Goal: Transaction & Acquisition: Purchase product/service

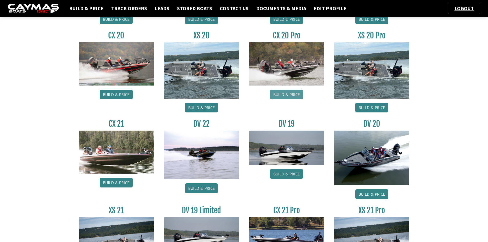
scroll to position [77, 0]
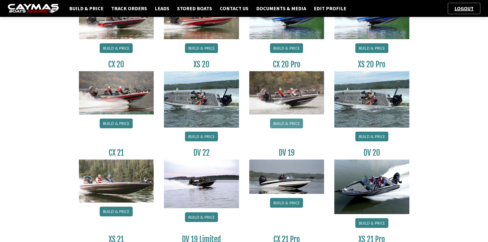
click at [288, 119] on link "Build & Price" at bounding box center [286, 124] width 33 height 10
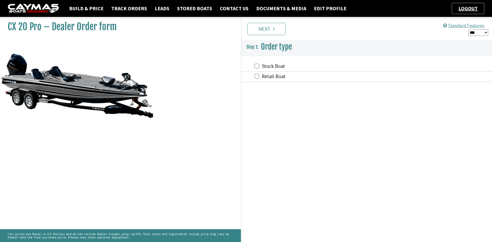
click at [263, 64] on label "Stock Boat" at bounding box center [331, 66] width 138 height 7
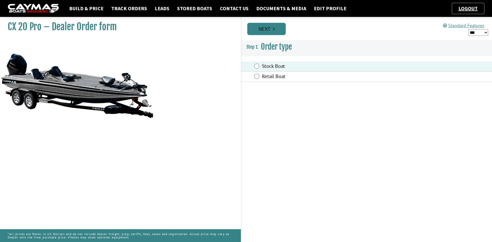
click at [269, 29] on link "Next" at bounding box center [266, 29] width 38 height 12
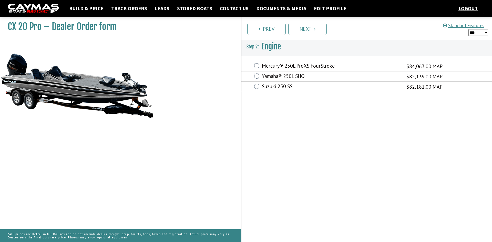
click at [284, 65] on label "Mercury® 250L ProXS FourStroke" at bounding box center [331, 66] width 138 height 7
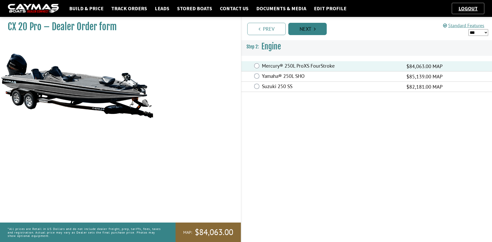
click at [305, 34] on link "Next" at bounding box center [307, 29] width 38 height 12
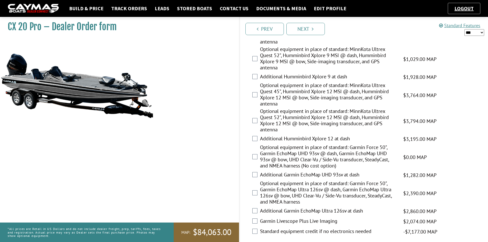
scroll to position [205, 0]
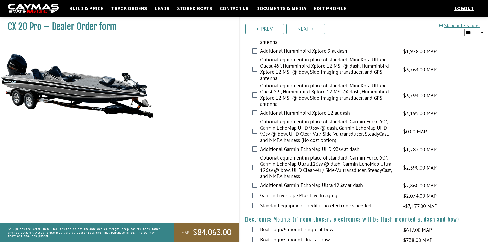
click at [287, 164] on label "Optional equipment in place of standard: Garmin Force 50", Garmin EchoMap Ultra…" at bounding box center [328, 168] width 137 height 26
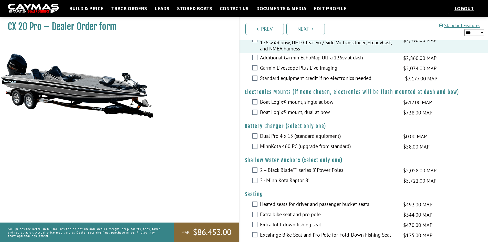
scroll to position [333, 0]
click at [296, 111] on label "Boat Logix® mount, dual at bow" at bounding box center [328, 112] width 137 height 7
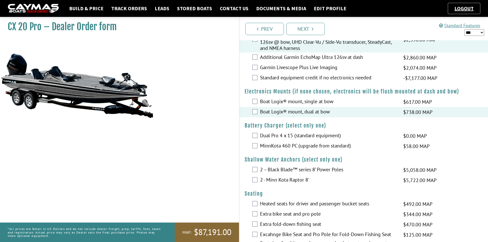
click at [282, 143] on label "MinnKota 460 PC (upgrade from standard)" at bounding box center [328, 146] width 137 height 7
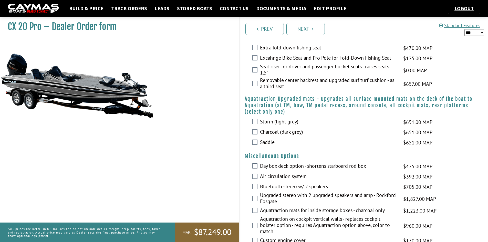
scroll to position [512, 0]
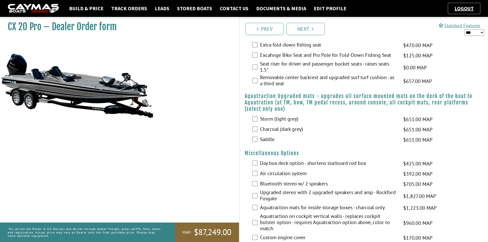
click at [274, 121] on label "Storm (light grey)" at bounding box center [328, 119] width 137 height 7
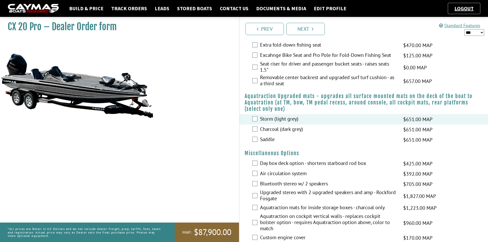
click at [312, 163] on label "Day box deck option - shortens starboard rod box" at bounding box center [328, 163] width 137 height 7
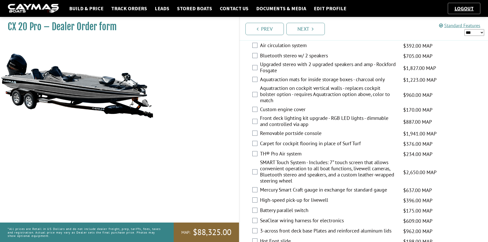
scroll to position [666, 0]
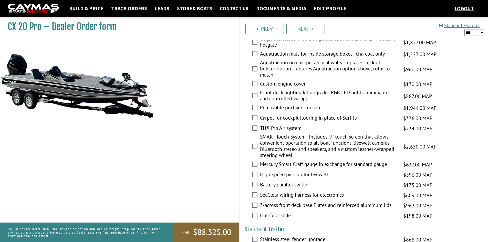
click at [273, 213] on label "Hot Foot slide" at bounding box center [328, 215] width 137 height 7
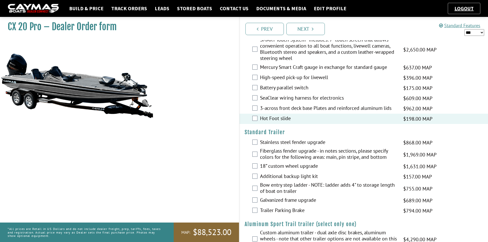
scroll to position [768, 0]
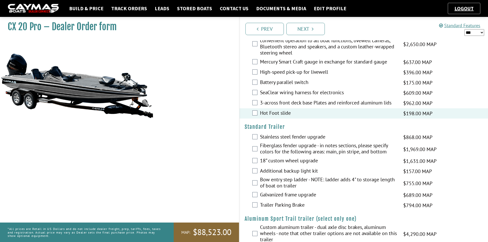
click at [273, 162] on label "18” custom wheel upgrade" at bounding box center [328, 160] width 137 height 7
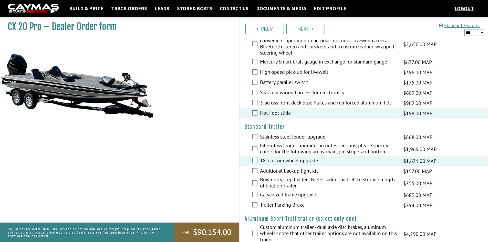
click at [280, 182] on label "Bow entry step ladder - NOTE: ladder adds 4" to storage length of boat on trail…" at bounding box center [328, 183] width 137 height 14
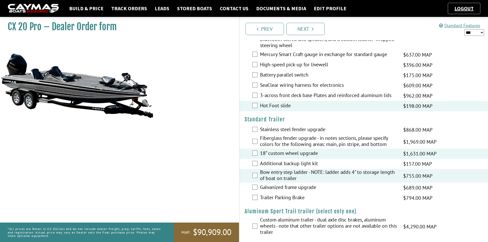
scroll to position [780, 0]
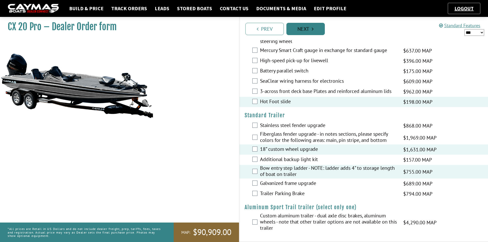
click at [317, 34] on link "Next" at bounding box center [305, 29] width 38 height 12
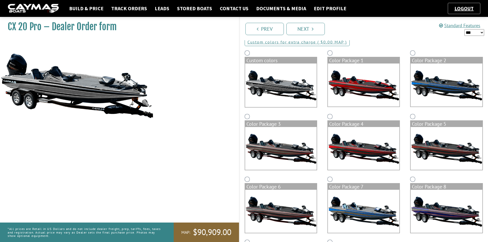
scroll to position [99, 0]
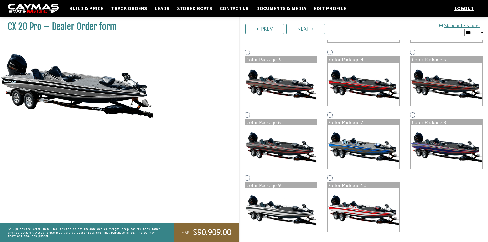
click at [367, 128] on img at bounding box center [363, 146] width 71 height 43
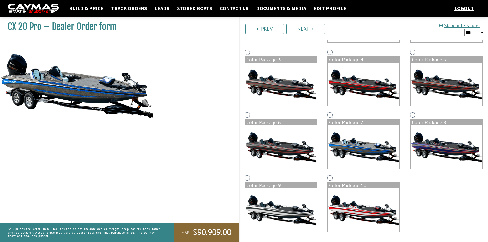
click at [471, 33] on select "*** ****** ******" at bounding box center [474, 32] width 20 height 7
click at [304, 35] on link "Next" at bounding box center [305, 29] width 38 height 12
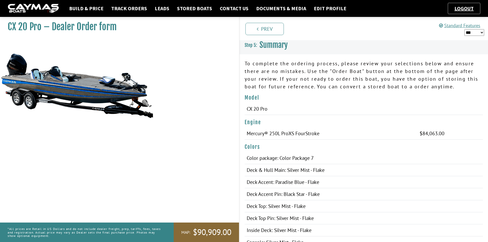
scroll to position [0, 0]
click at [469, 31] on select "*** ****** ******" at bounding box center [474, 32] width 20 height 7
select select "*"
click at [464, 29] on select "*** ****** ******" at bounding box center [474, 32] width 20 height 7
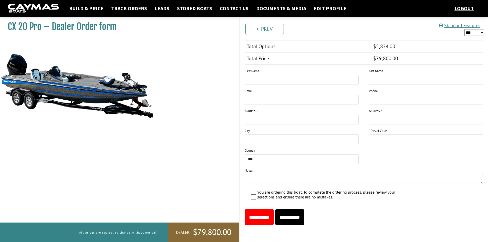
scroll to position [491, 0]
click at [300, 220] on input "**********" at bounding box center [289, 216] width 29 height 16
type input "*****"
click at [293, 216] on input "**********" at bounding box center [289, 216] width 29 height 16
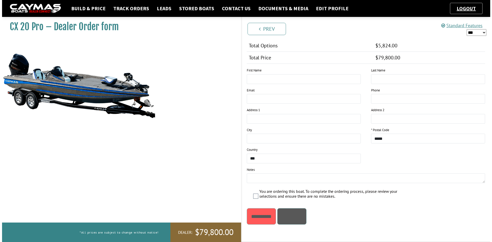
scroll to position [0, 0]
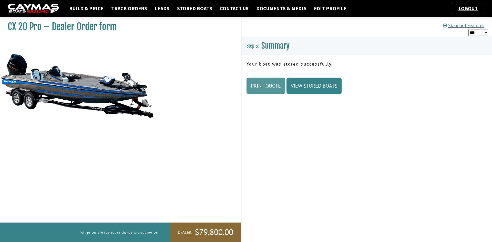
click at [263, 88] on link "Print Quote" at bounding box center [265, 86] width 39 height 16
